Goal: Feedback & Contribution: Leave review/rating

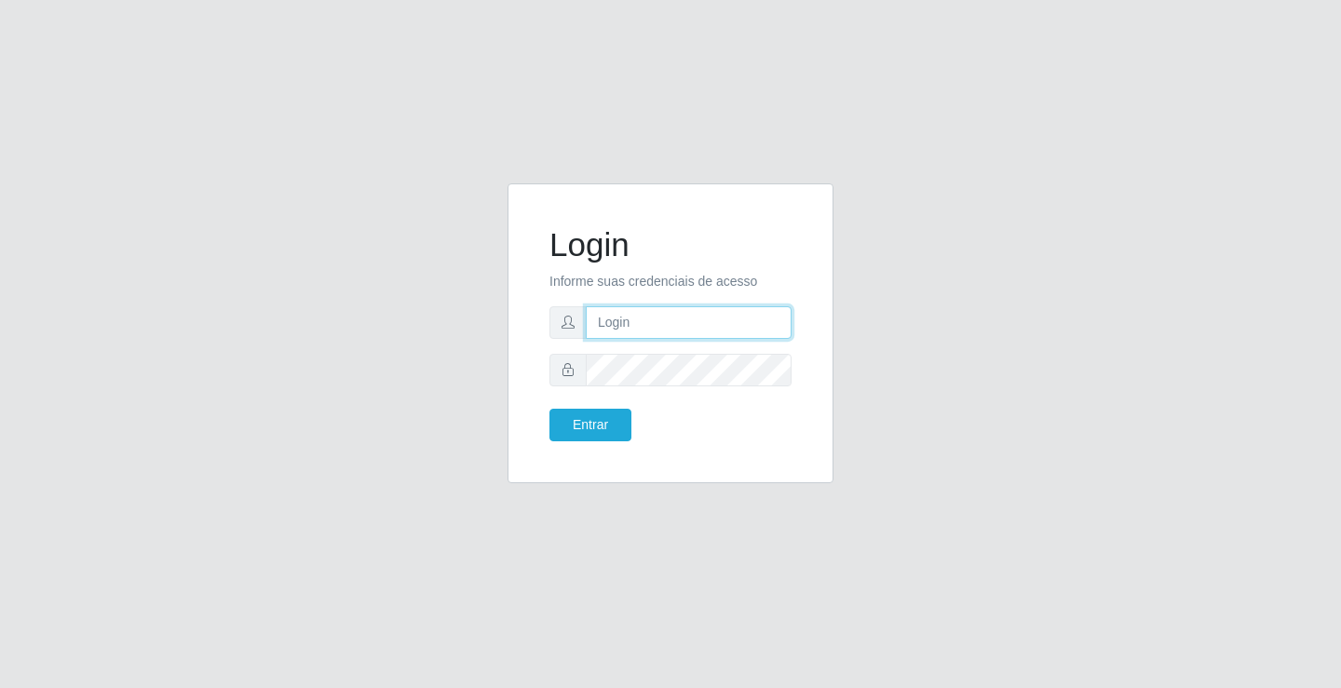
click at [673, 329] on input "text" at bounding box center [689, 322] width 206 height 33
type input "giovanny@ideal"
click at [549, 409] on button "Entrar" at bounding box center [590, 425] width 82 height 33
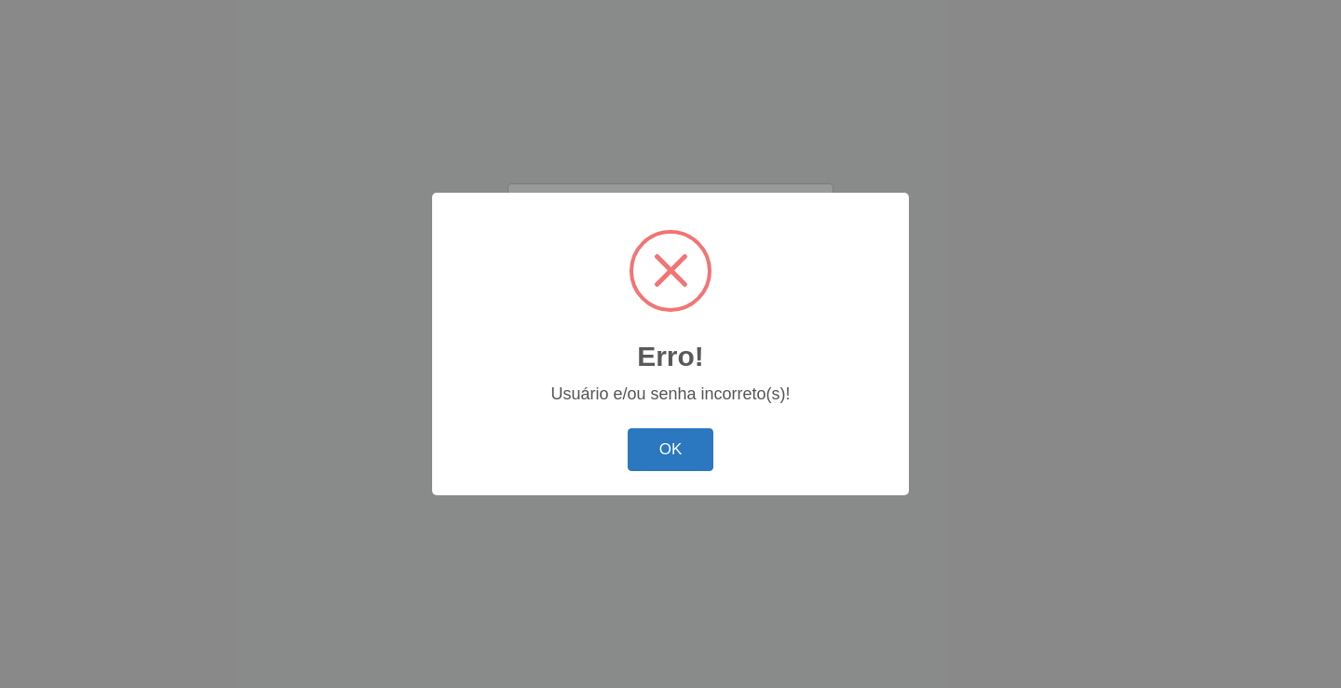
click at [660, 455] on button "OK" at bounding box center [671, 450] width 87 height 44
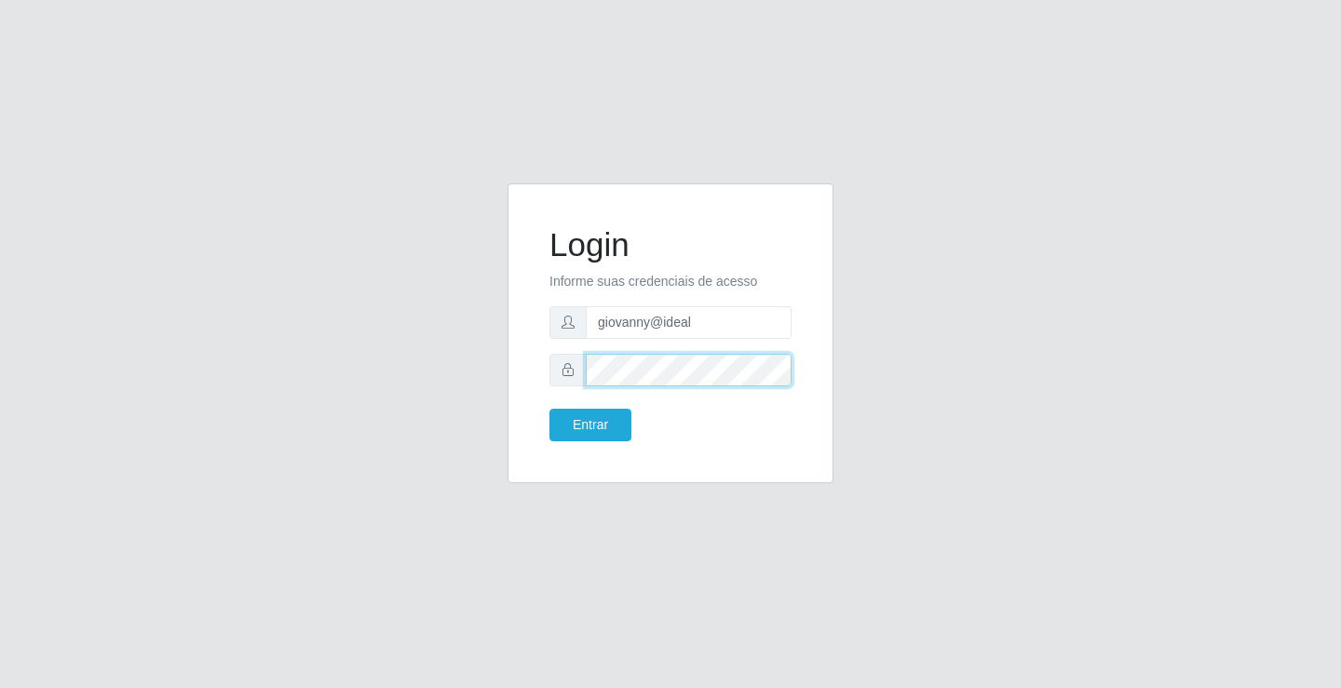
click at [549, 409] on button "Entrar" at bounding box center [590, 425] width 82 height 33
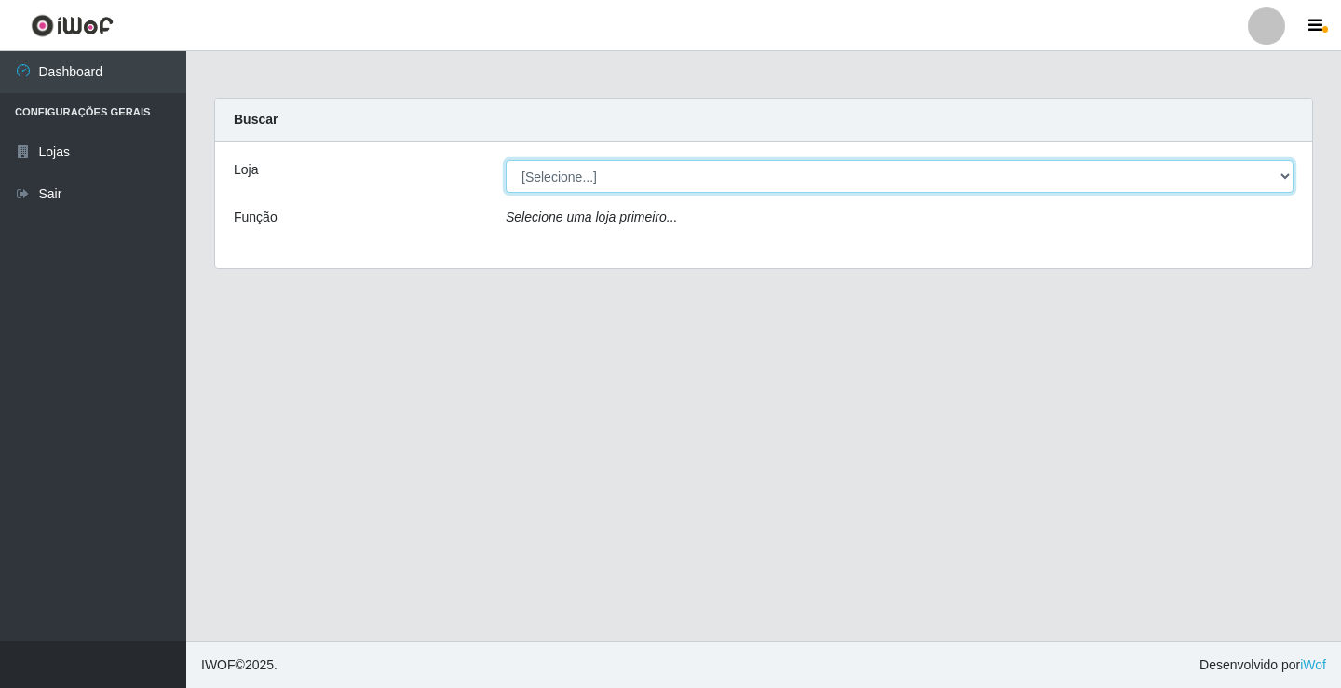
drag, startPoint x: 1285, startPoint y: 178, endPoint x: 1261, endPoint y: 191, distance: 27.5
click at [1285, 178] on select "[Selecione...] Ideal - Conceição" at bounding box center [900, 176] width 788 height 33
select select "231"
click at [506, 160] on select "[Selecione...] Ideal - Conceição" at bounding box center [900, 176] width 788 height 33
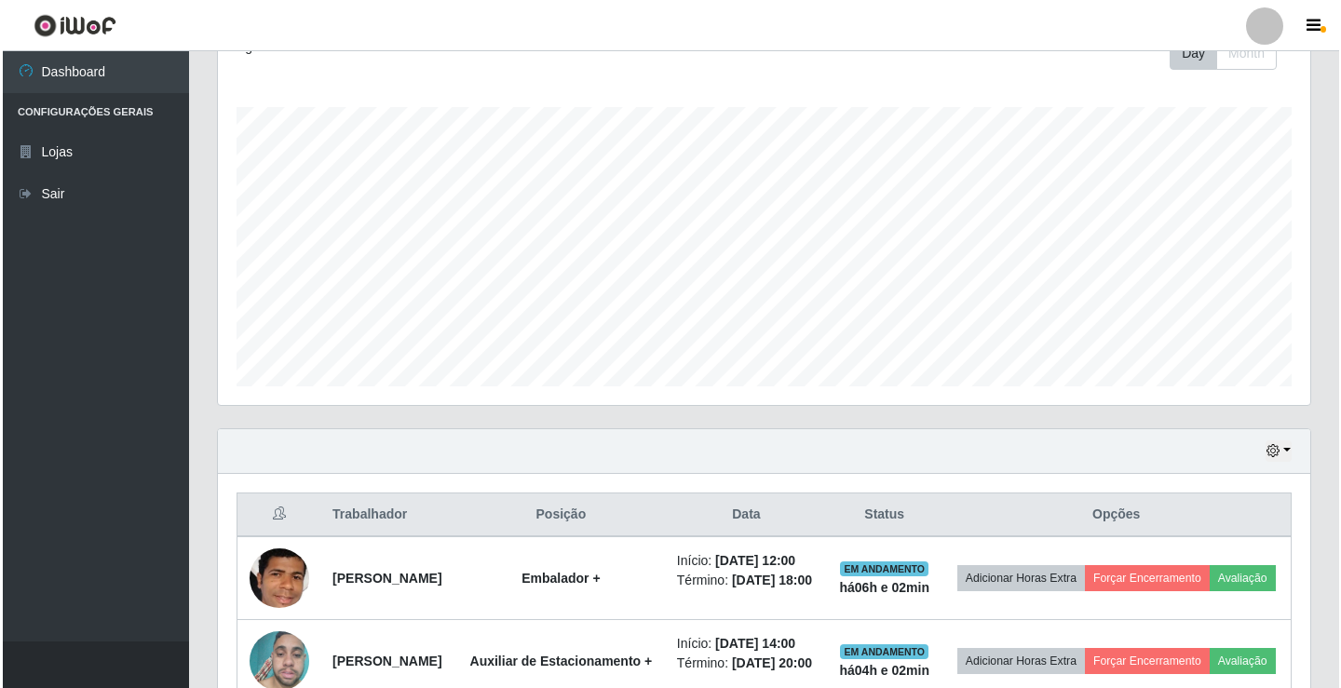
scroll to position [559, 0]
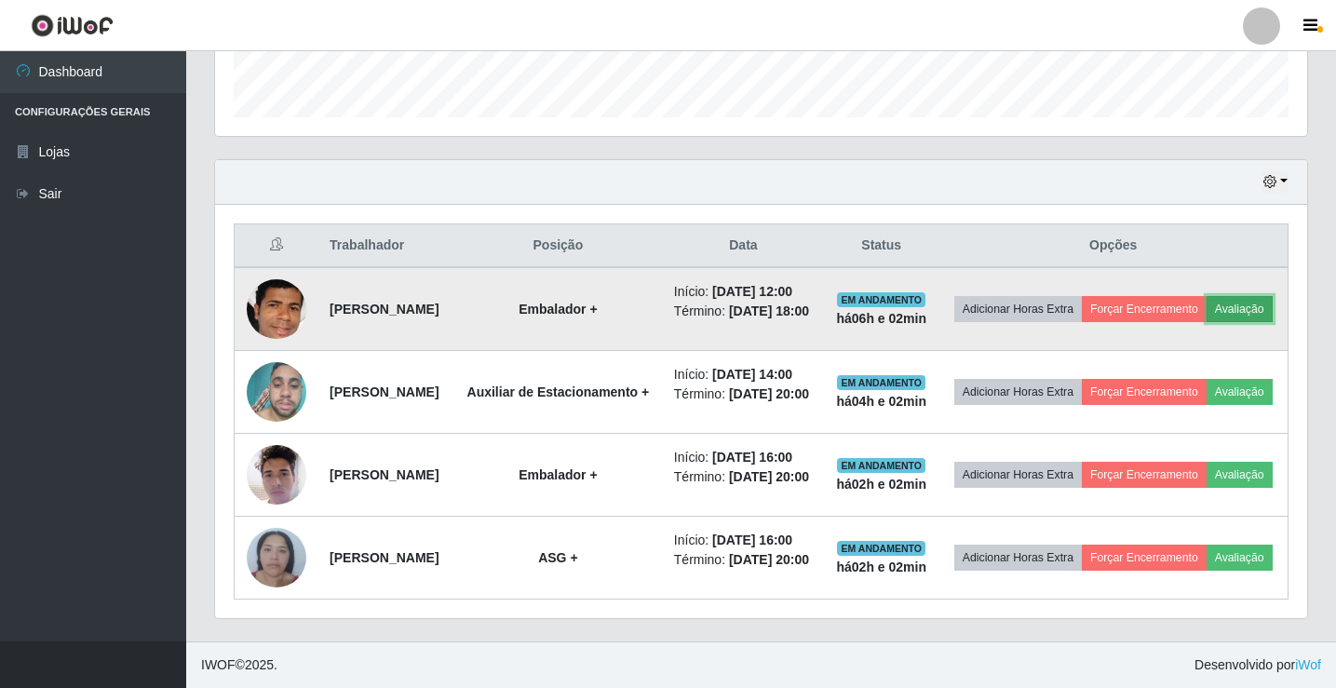
click at [1207, 319] on button "Avaliação" at bounding box center [1240, 309] width 66 height 26
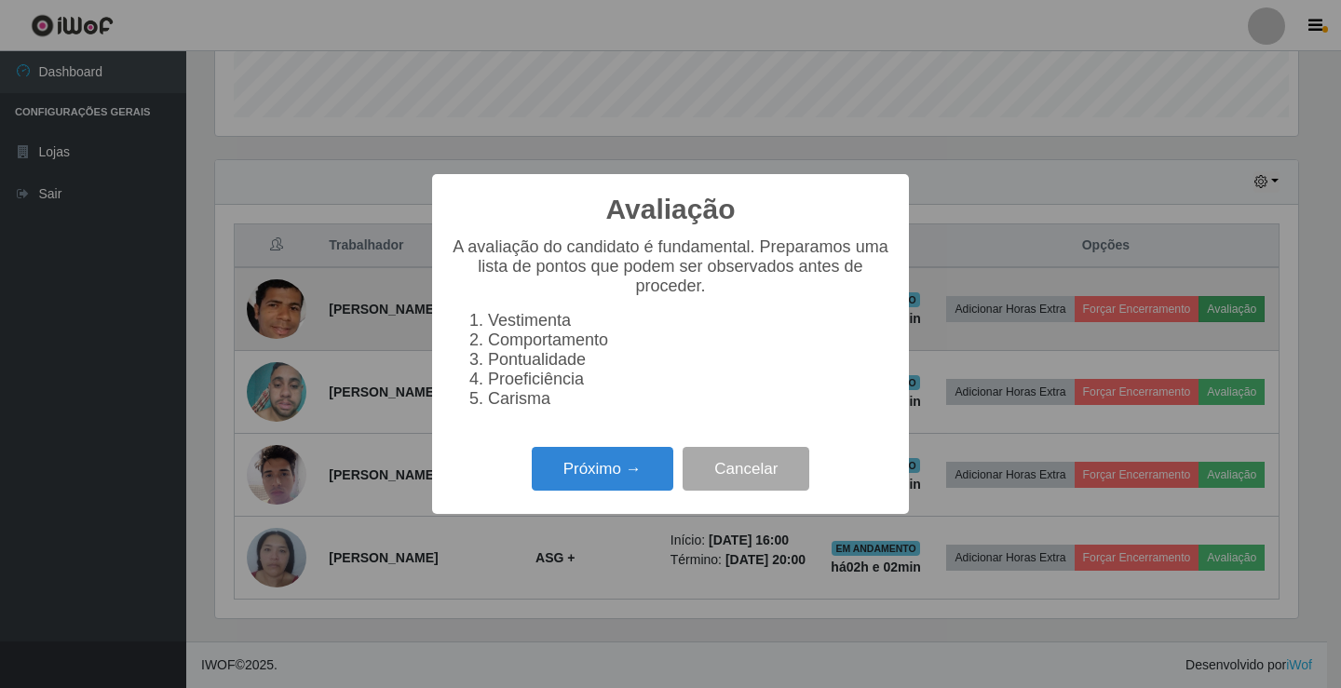
scroll to position [386, 1083]
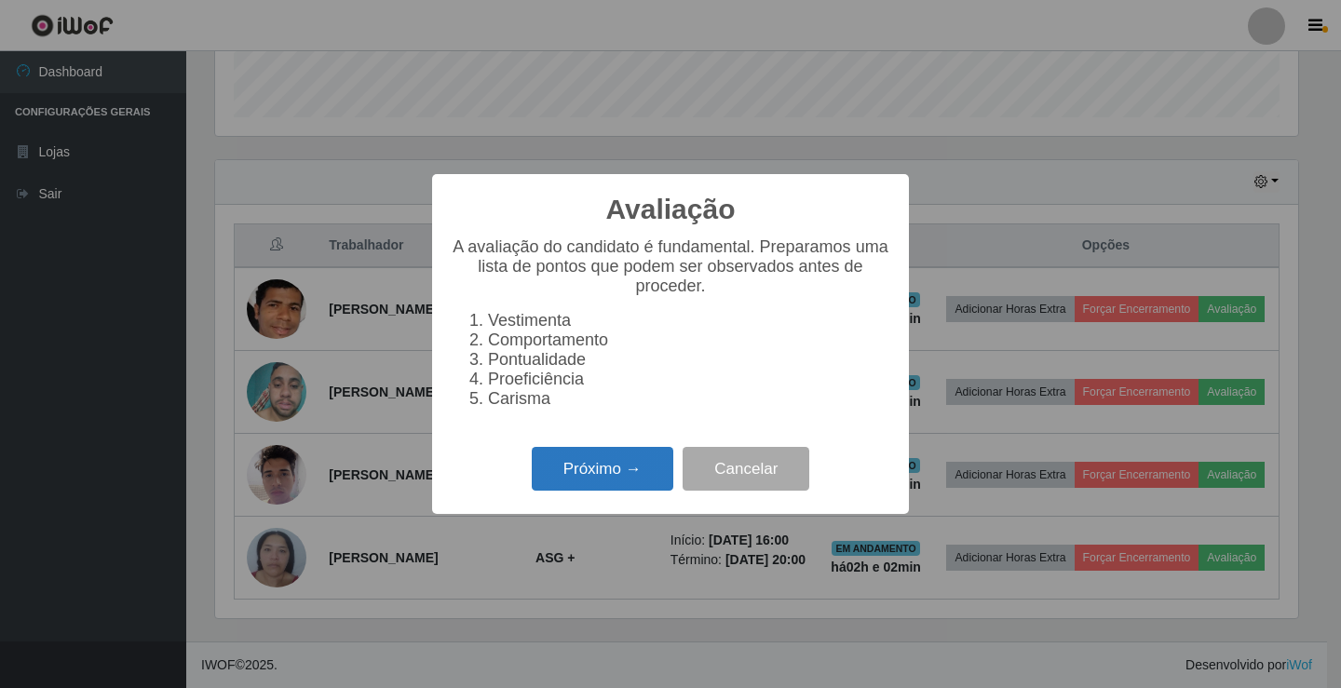
click at [620, 474] on button "Próximo →" at bounding box center [603, 469] width 142 height 44
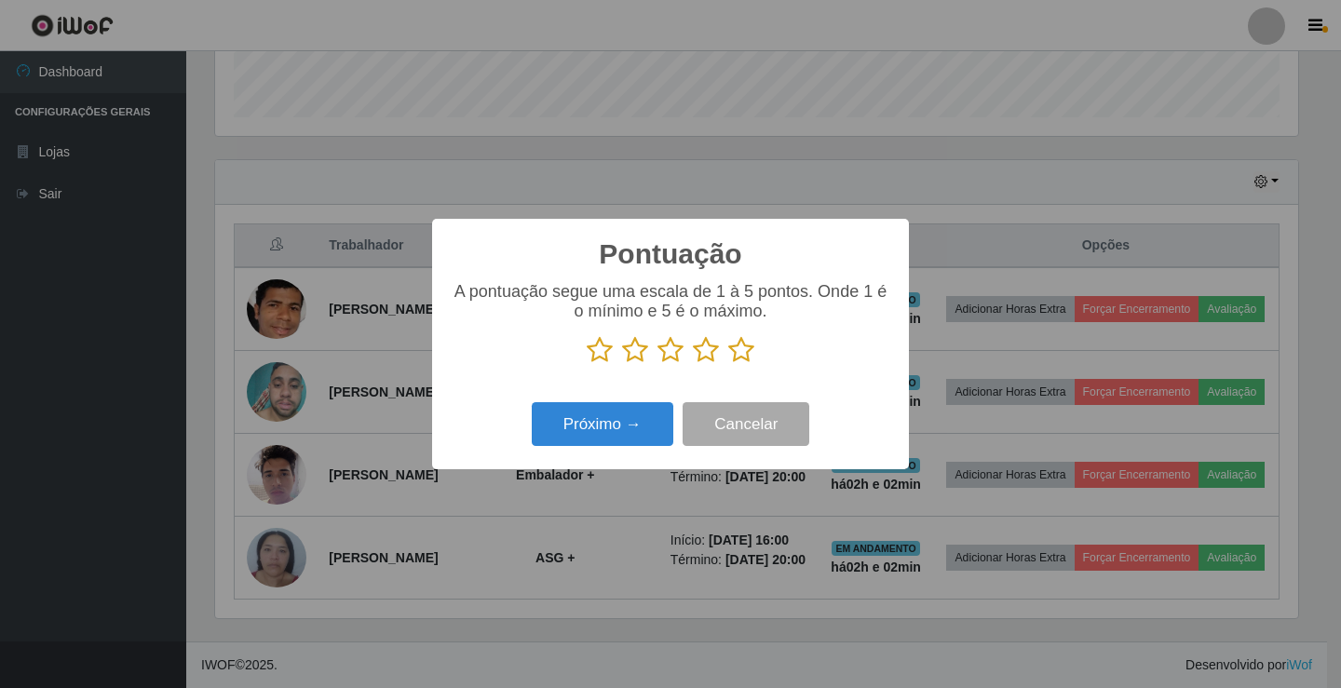
scroll to position [930833, 930136]
click at [746, 349] on icon at bounding box center [741, 350] width 26 height 28
click at [728, 364] on input "radio" at bounding box center [728, 364] width 0 height 0
click at [638, 438] on button "Próximo →" at bounding box center [603, 424] width 142 height 44
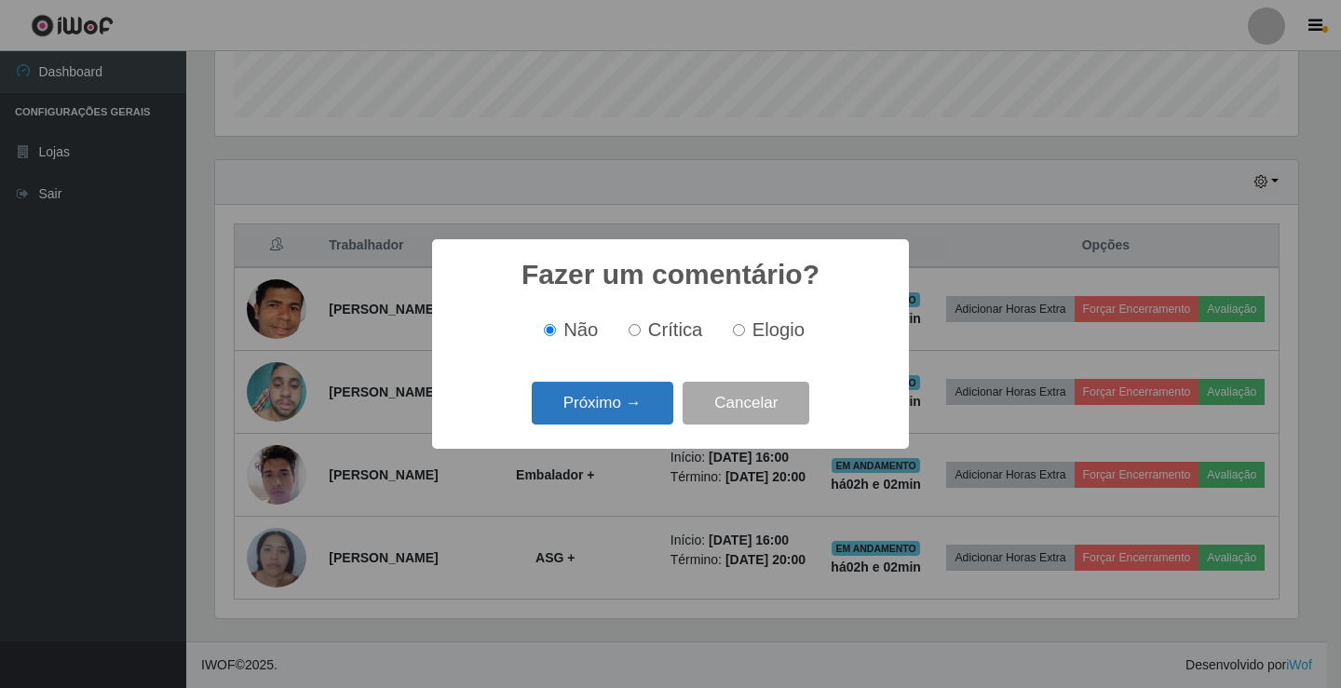
click at [659, 392] on button "Próximo →" at bounding box center [603, 404] width 142 height 44
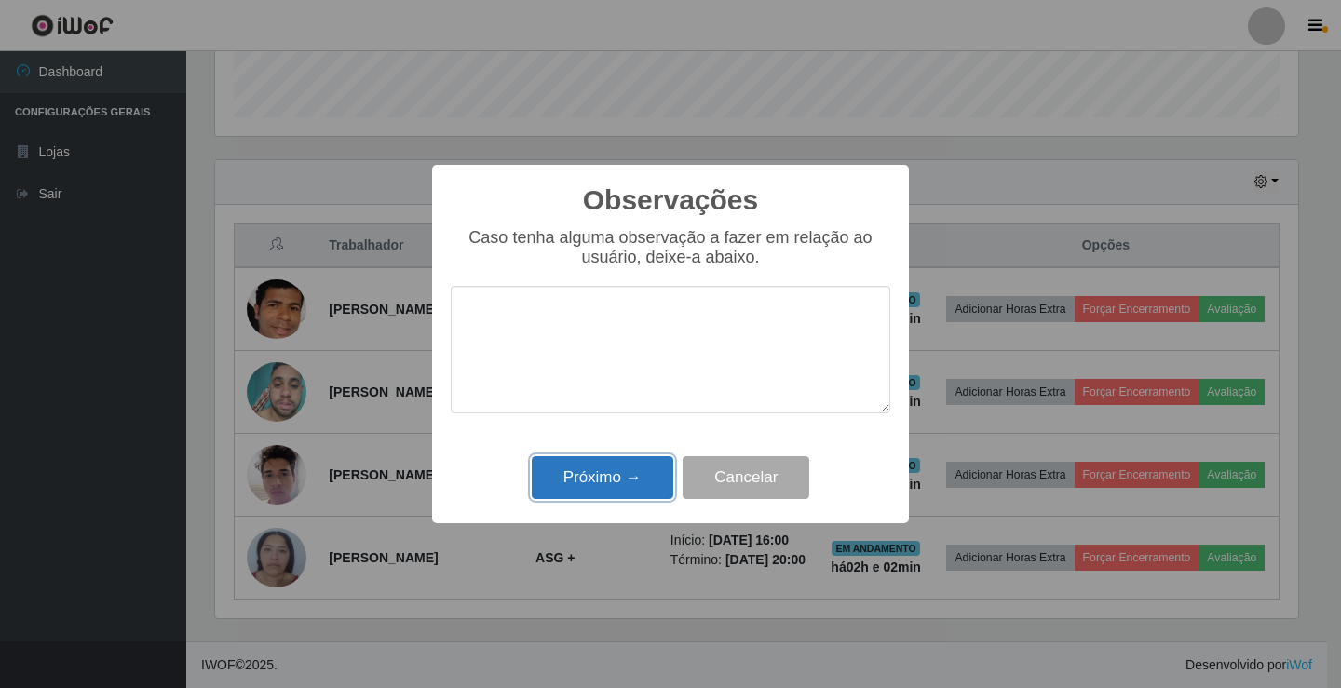
click at [630, 471] on button "Próximo →" at bounding box center [603, 478] width 142 height 44
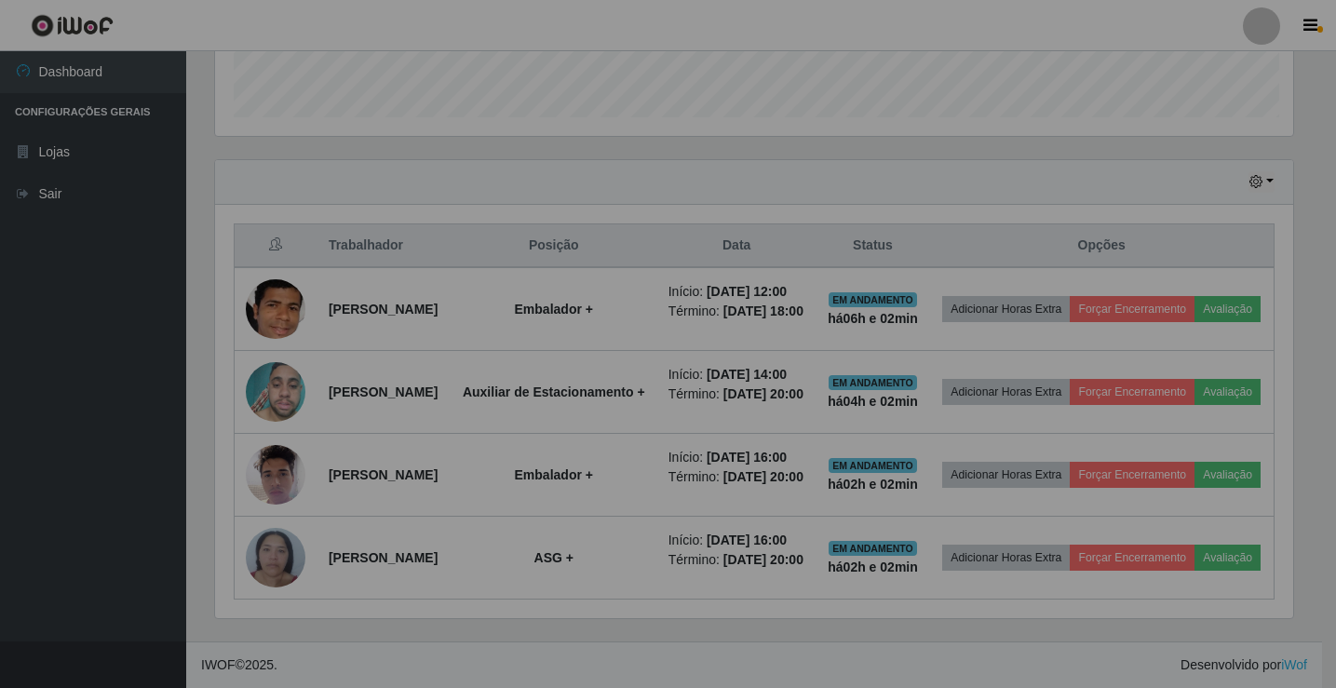
scroll to position [386, 1092]
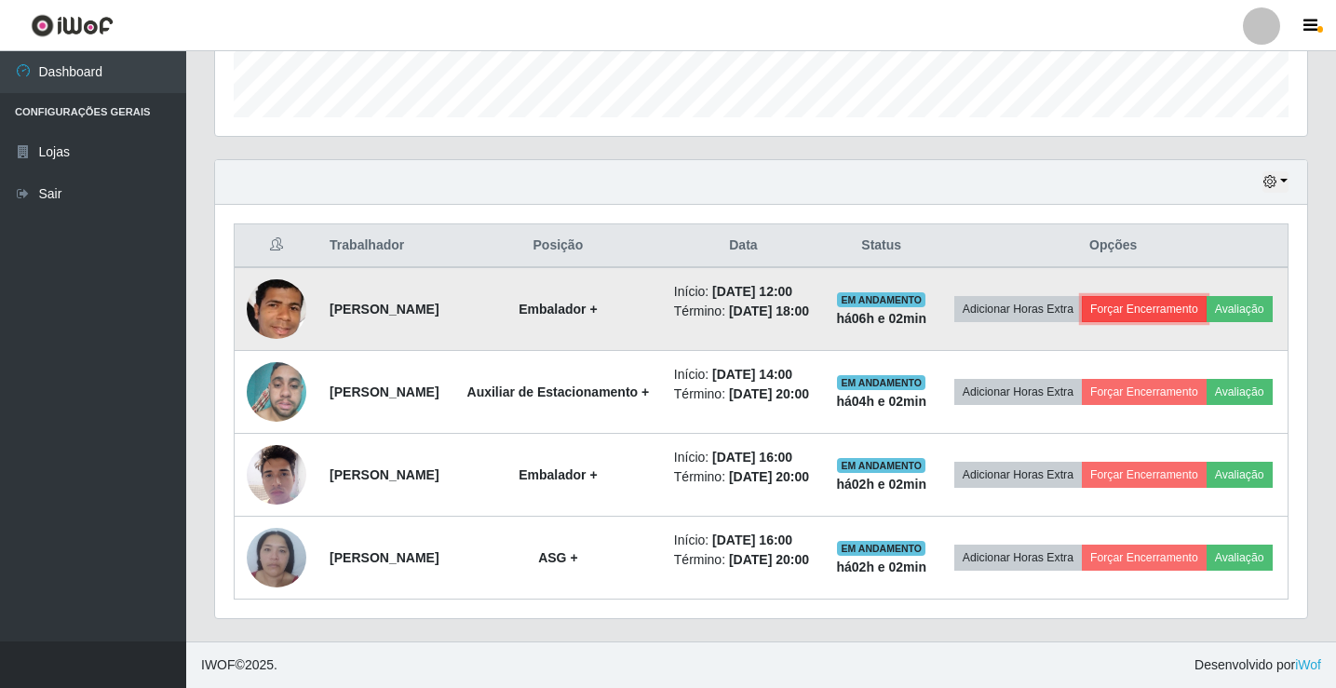
click at [1207, 296] on button "Forçar Encerramento" at bounding box center [1144, 309] width 125 height 26
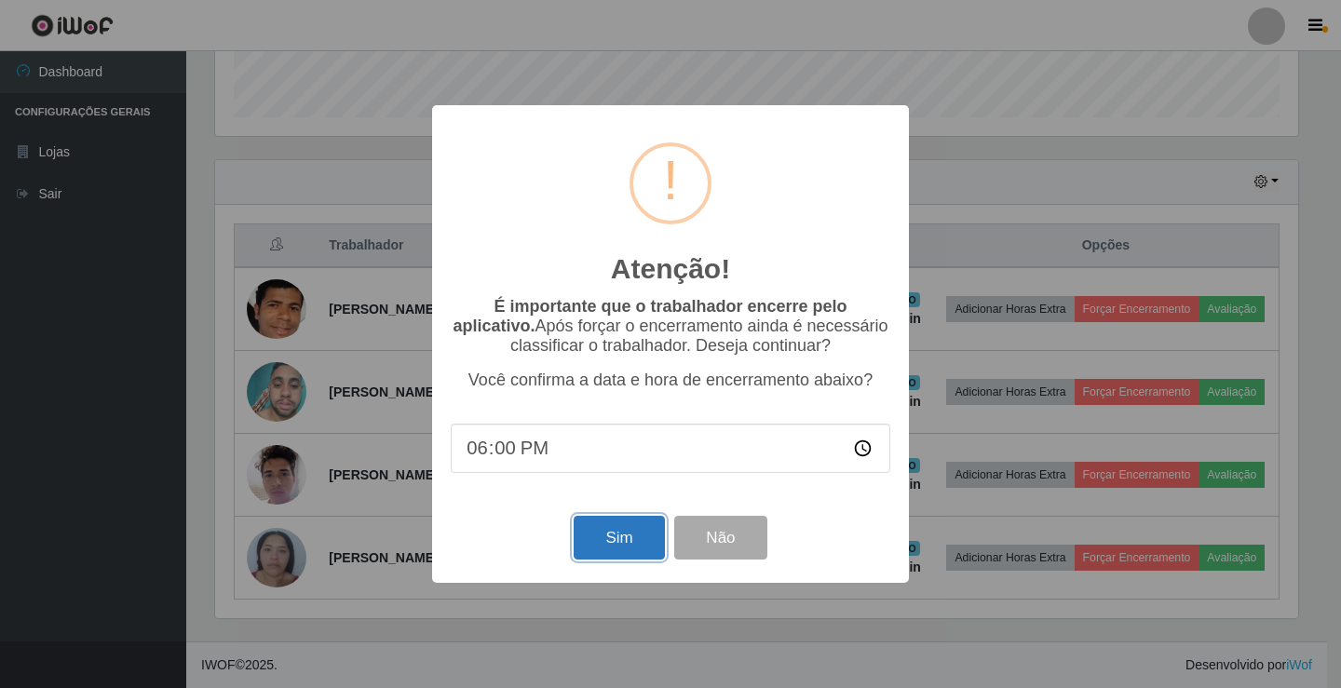
click at [623, 544] on button "Sim" at bounding box center [619, 538] width 90 height 44
